Goal: Check status: Check status

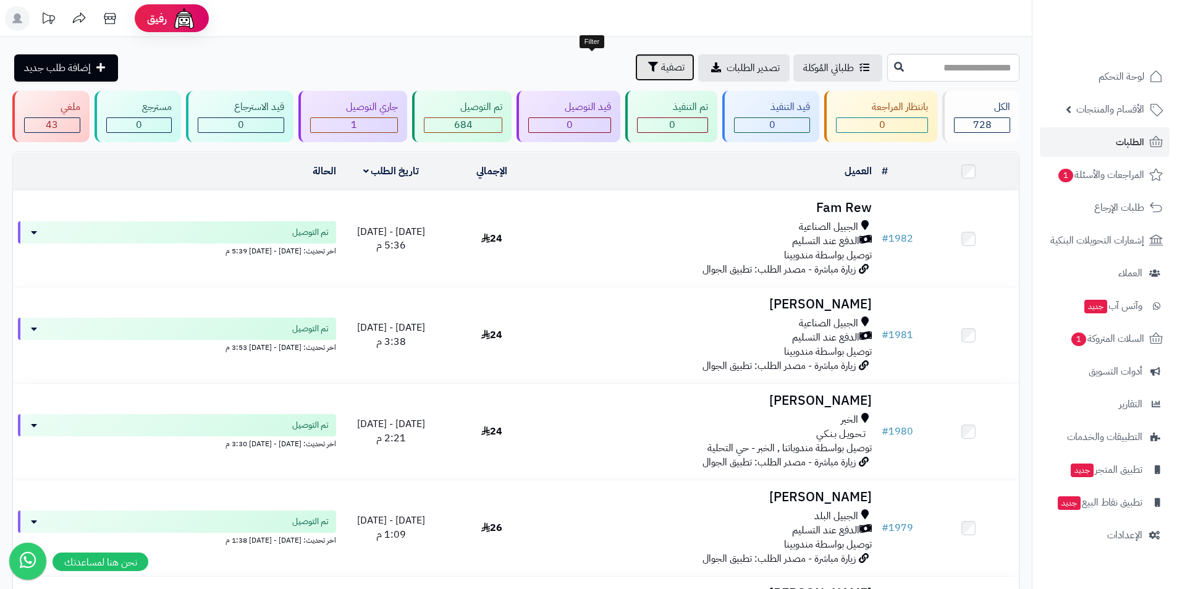
click at [661, 62] on span "تصفية" at bounding box center [672, 67] width 23 height 15
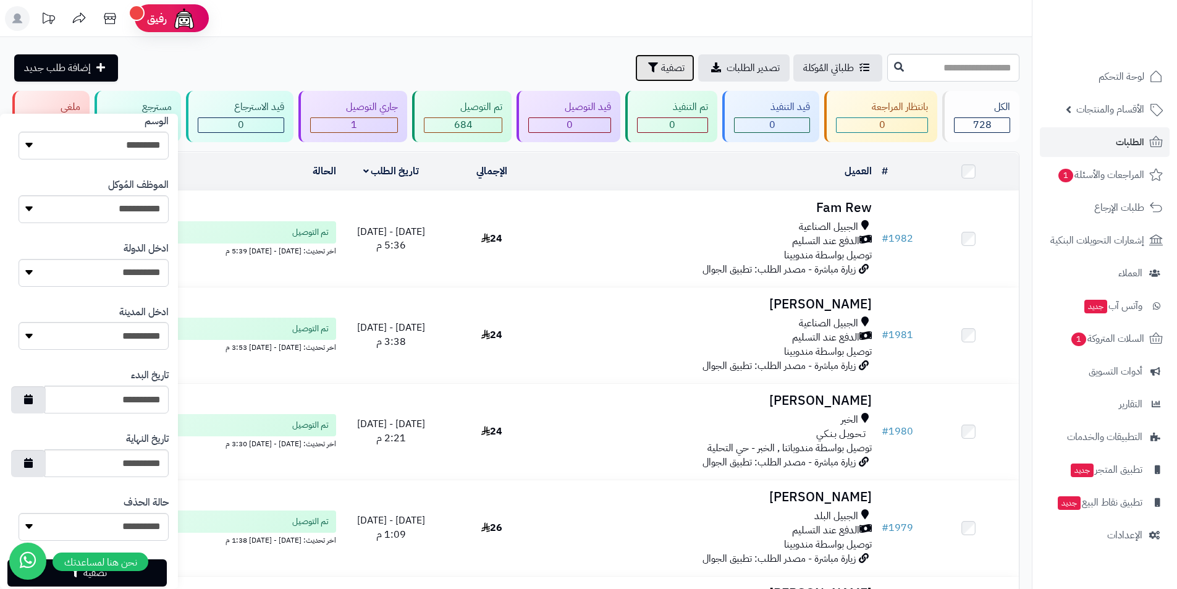
scroll to position [432, 0]
click at [33, 398] on icon "button" at bounding box center [28, 396] width 9 height 10
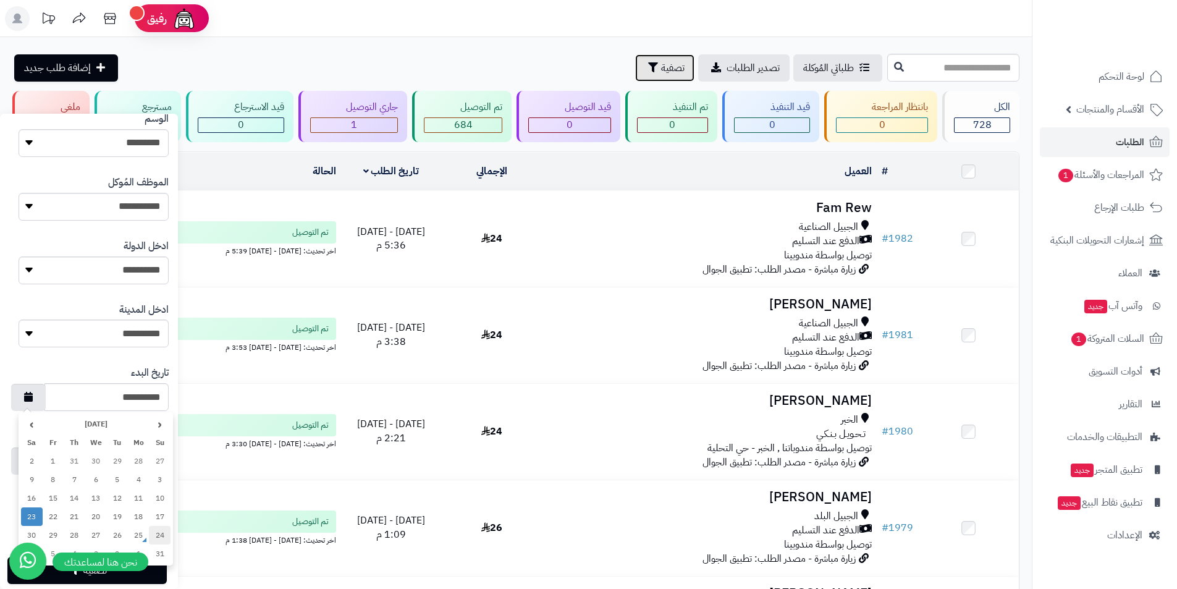
click at [167, 539] on td "24" at bounding box center [160, 535] width 22 height 19
type input "**********"
click at [46, 464] on button "button" at bounding box center [28, 460] width 35 height 27
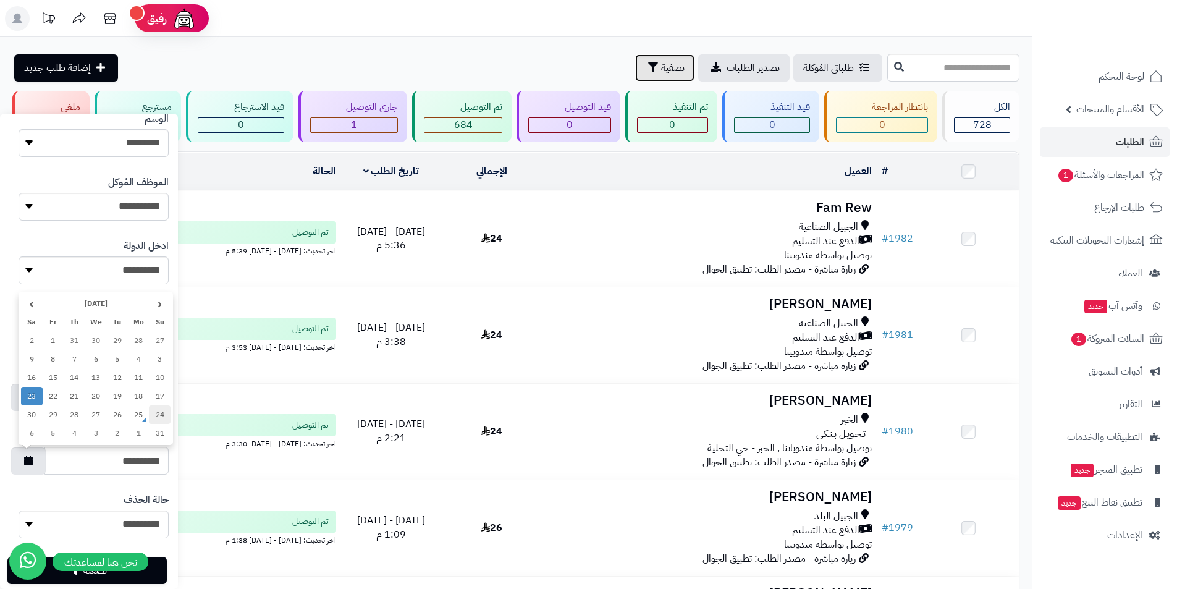
click at [158, 417] on td "24" at bounding box center [160, 414] width 22 height 19
type input "**********"
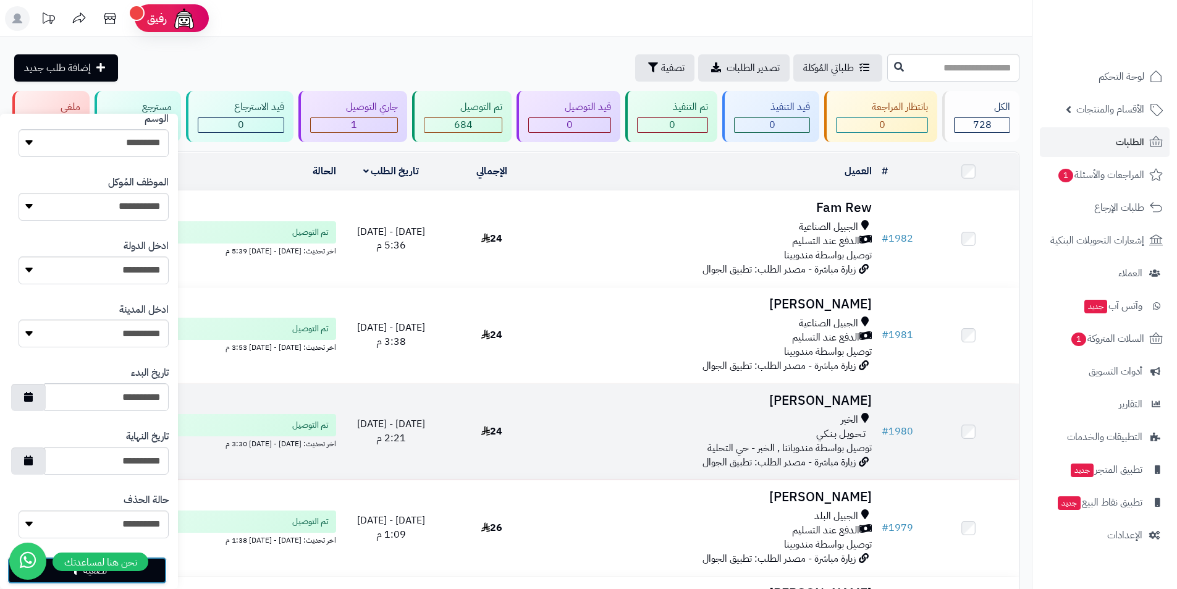
drag, startPoint x: 148, startPoint y: 576, endPoint x: 218, endPoint y: 463, distance: 132.9
click at [148, 575] on button "تصفية" at bounding box center [86, 570] width 159 height 27
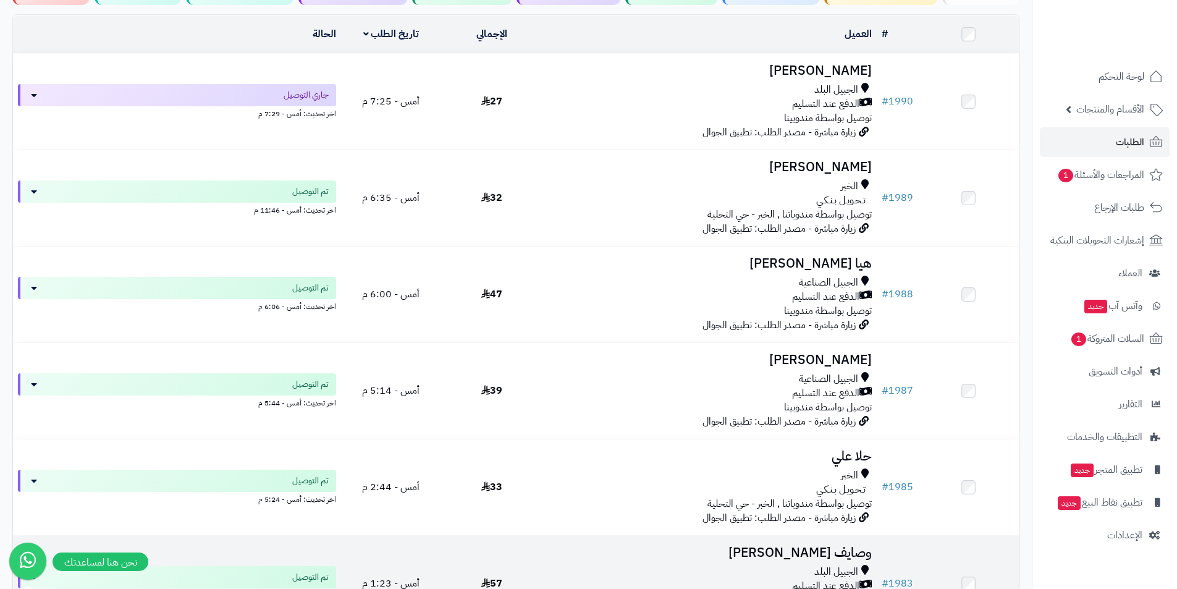
scroll to position [115, 0]
